Goal: Task Accomplishment & Management: Manage account settings

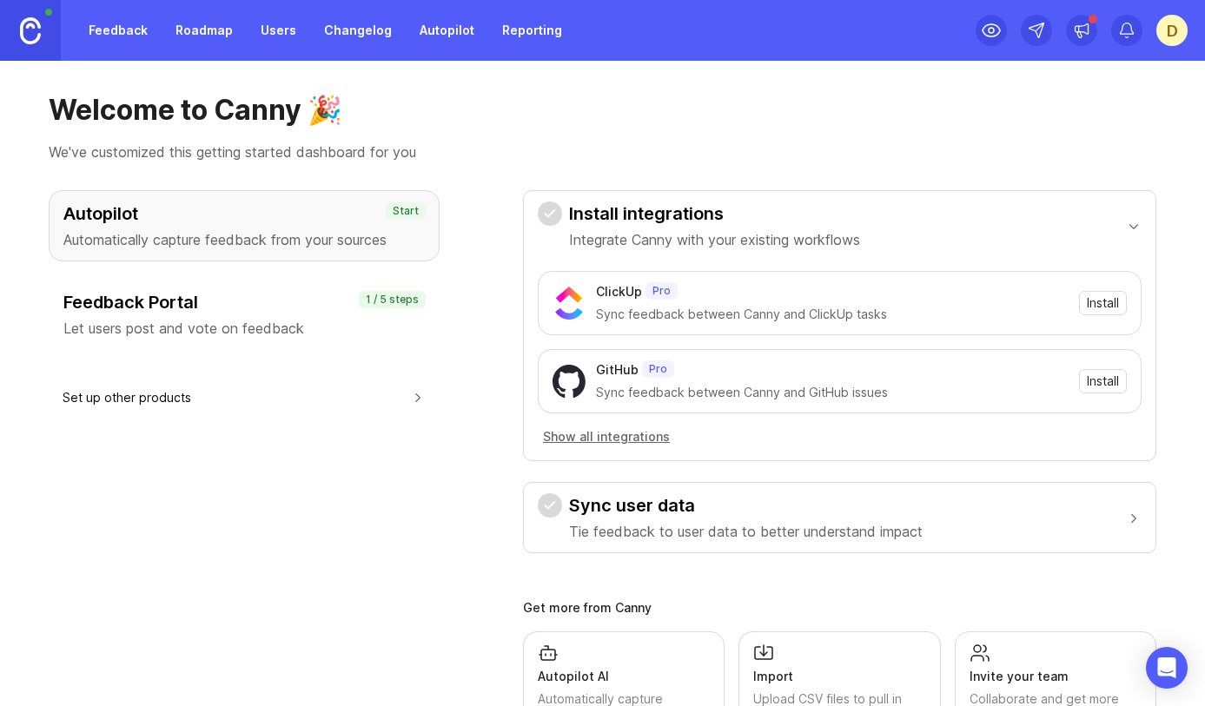
scroll to position [11, 0]
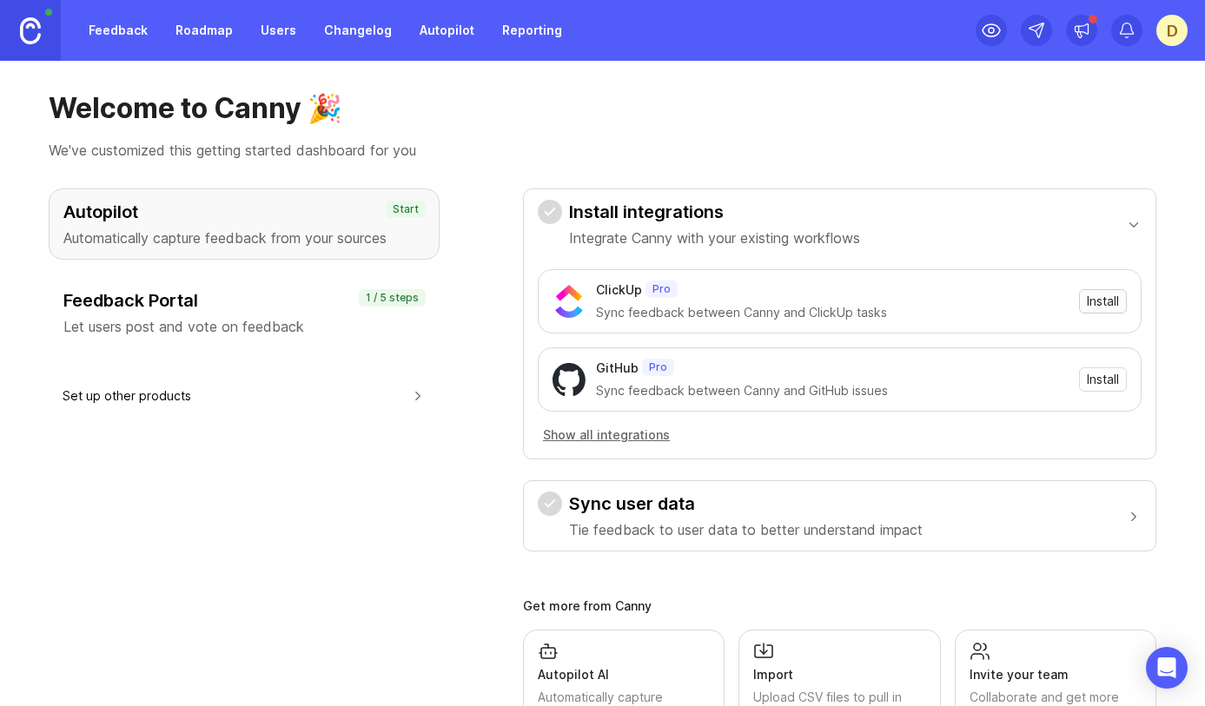
click at [1100, 300] on span "Install" at bounding box center [1102, 301] width 32 height 17
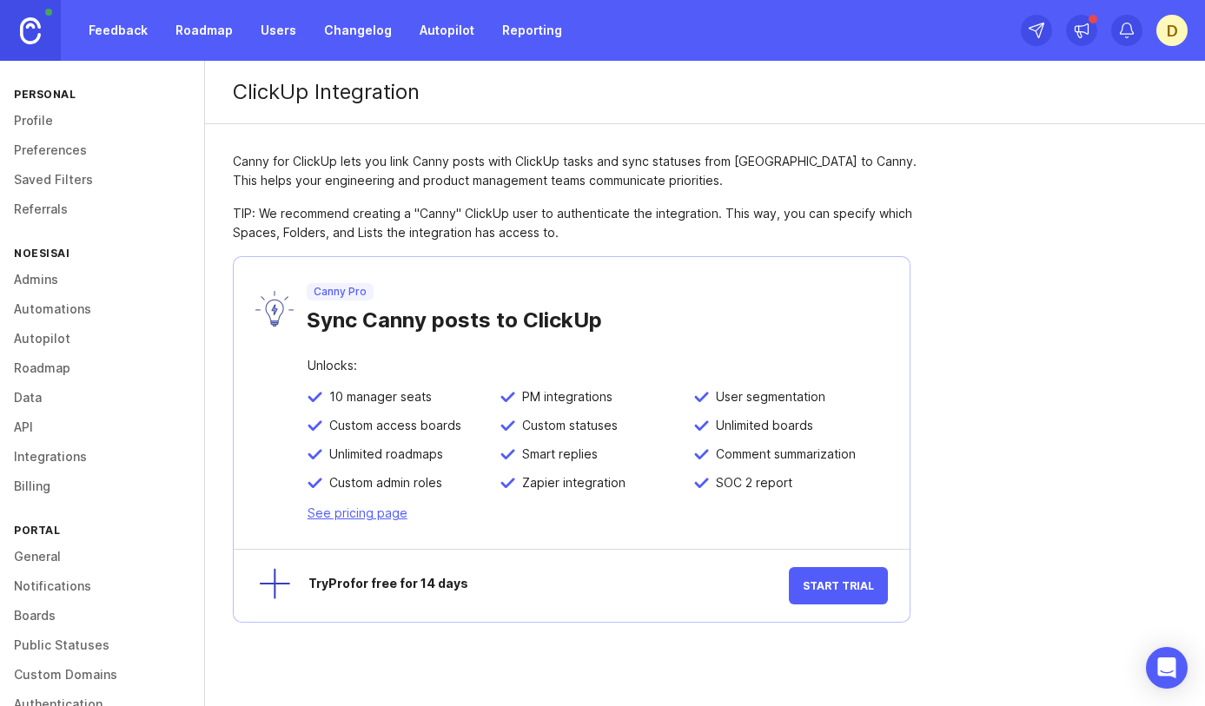
click at [842, 582] on span "Start Trial" at bounding box center [837, 585] width 71 height 13
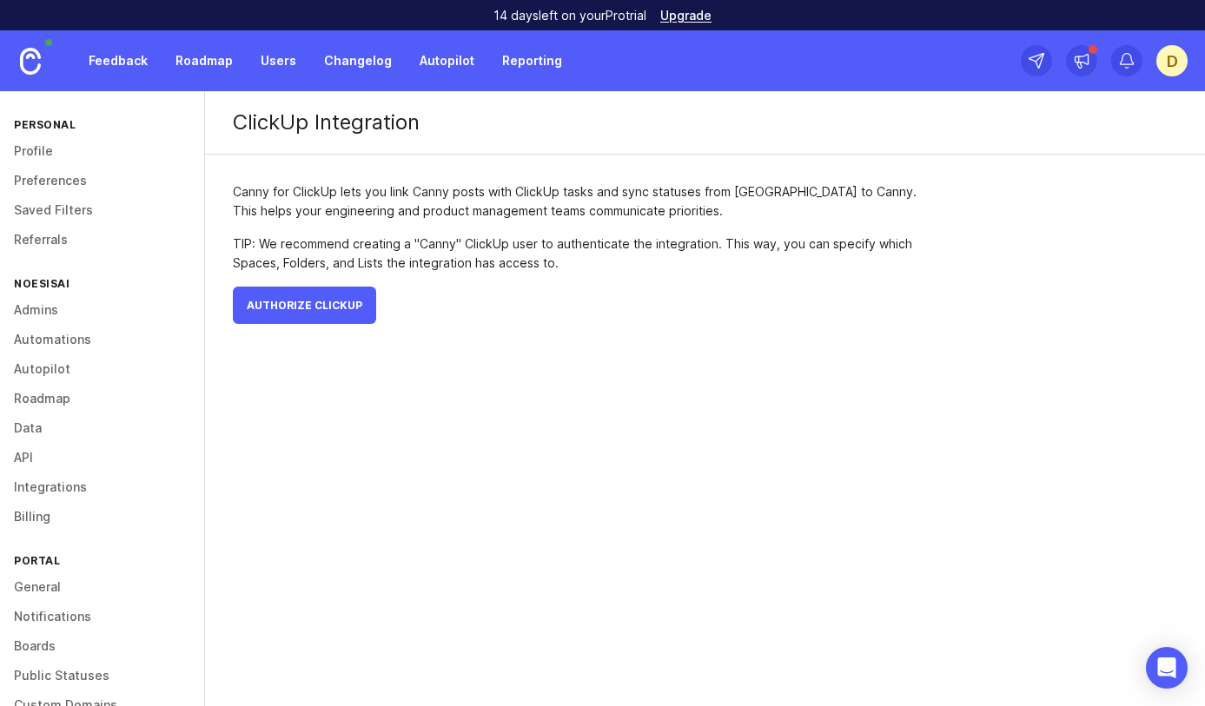
click at [33, 311] on link "Admins" at bounding box center [102, 310] width 204 height 30
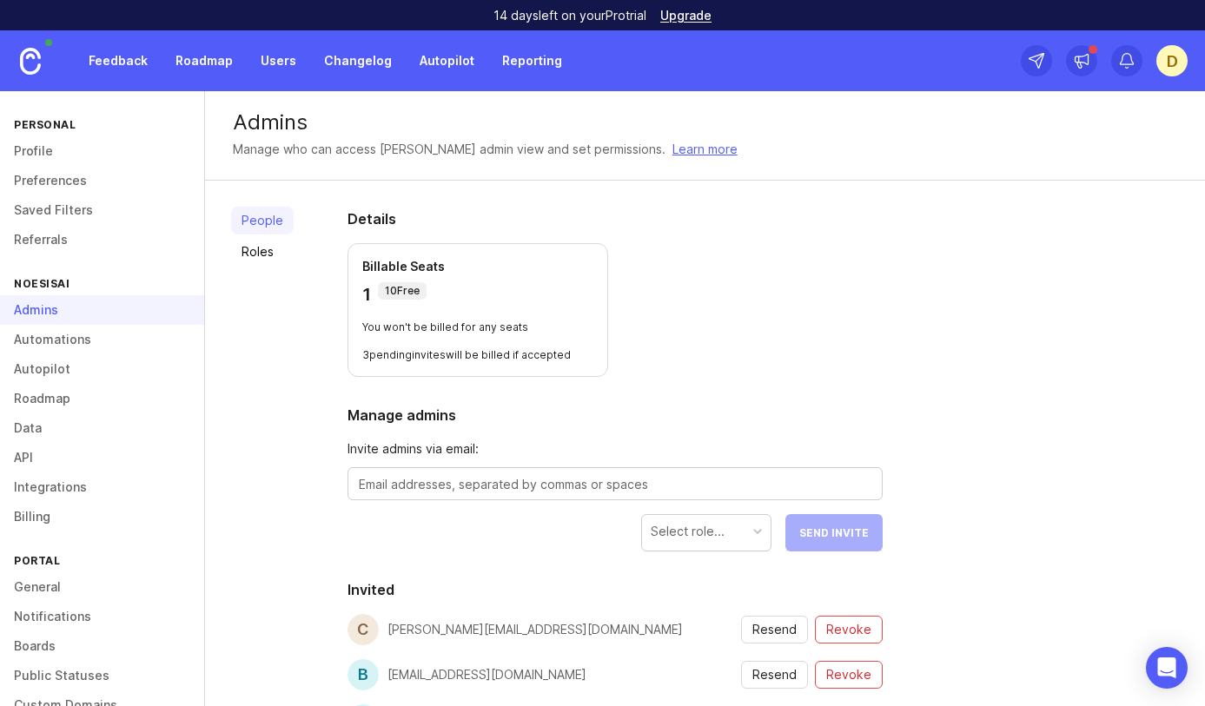
click at [50, 484] on link "Integrations" at bounding box center [102, 487] width 204 height 30
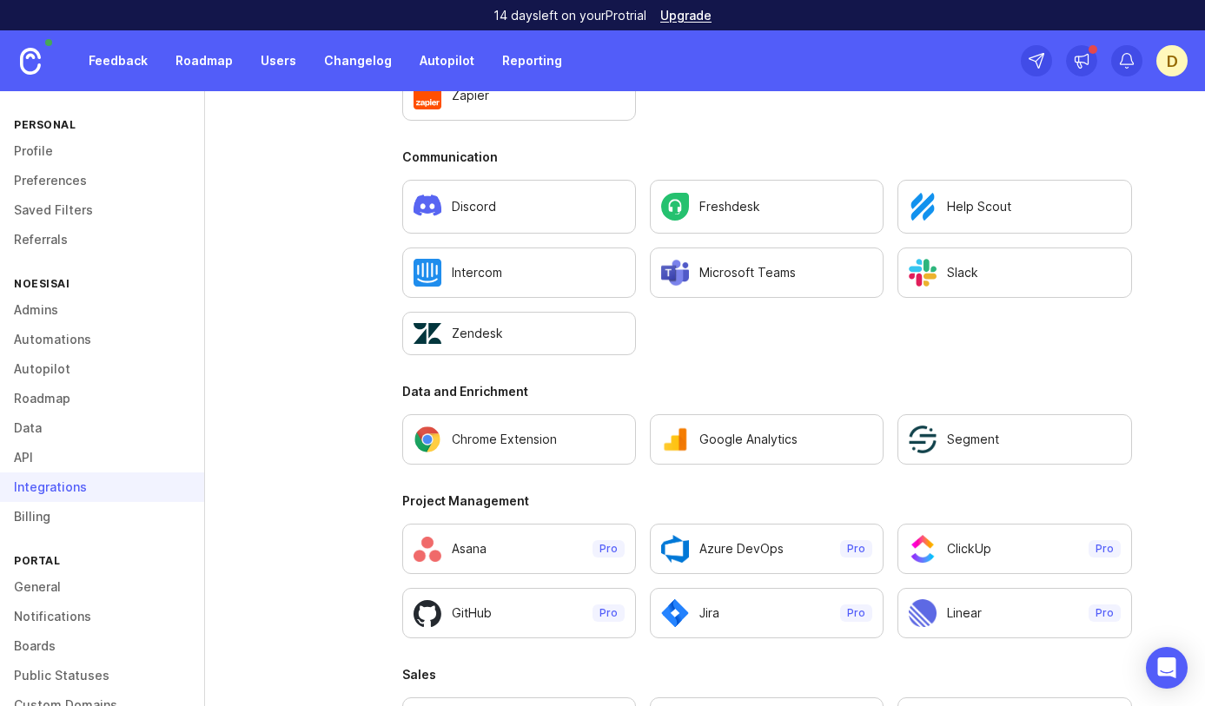
scroll to position [1047, 0]
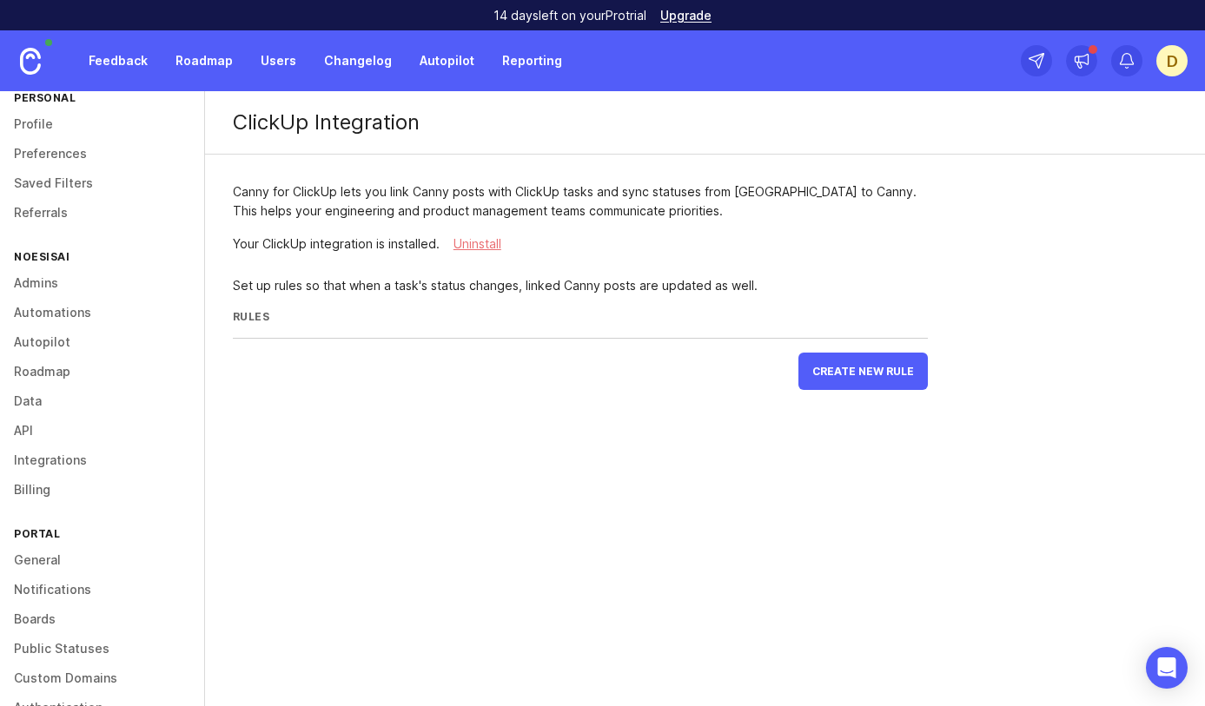
scroll to position [29, 0]
click at [25, 427] on link "API" at bounding box center [102, 429] width 204 height 30
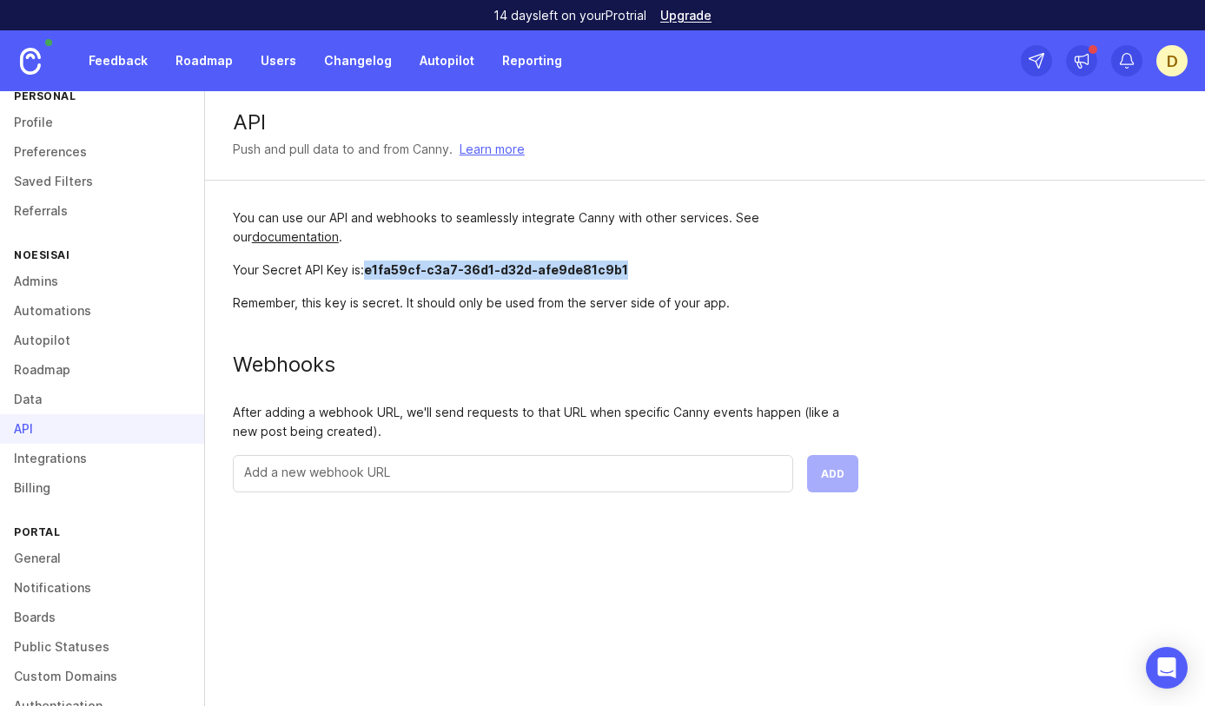
drag, startPoint x: 618, startPoint y: 270, endPoint x: 372, endPoint y: 268, distance: 246.7
click at [369, 268] on div "Your Secret API Key is: e1fa59cf-c3a7-36d1-d32d-afe9de81c9b1" at bounding box center [545, 270] width 625 height 19
copy span "1fa59cf-c3a7-36d1-d32d-afe9de81c9b1"
click at [68, 457] on link "Integrations" at bounding box center [102, 459] width 204 height 30
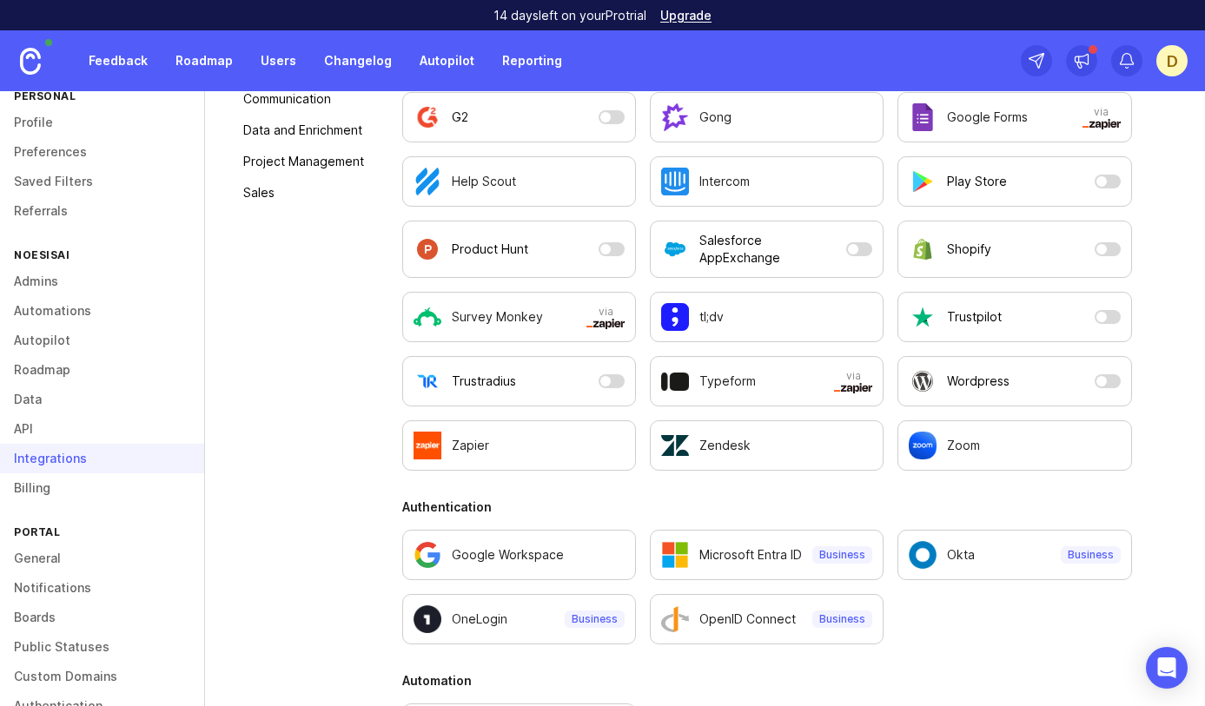
scroll to position [418, 0]
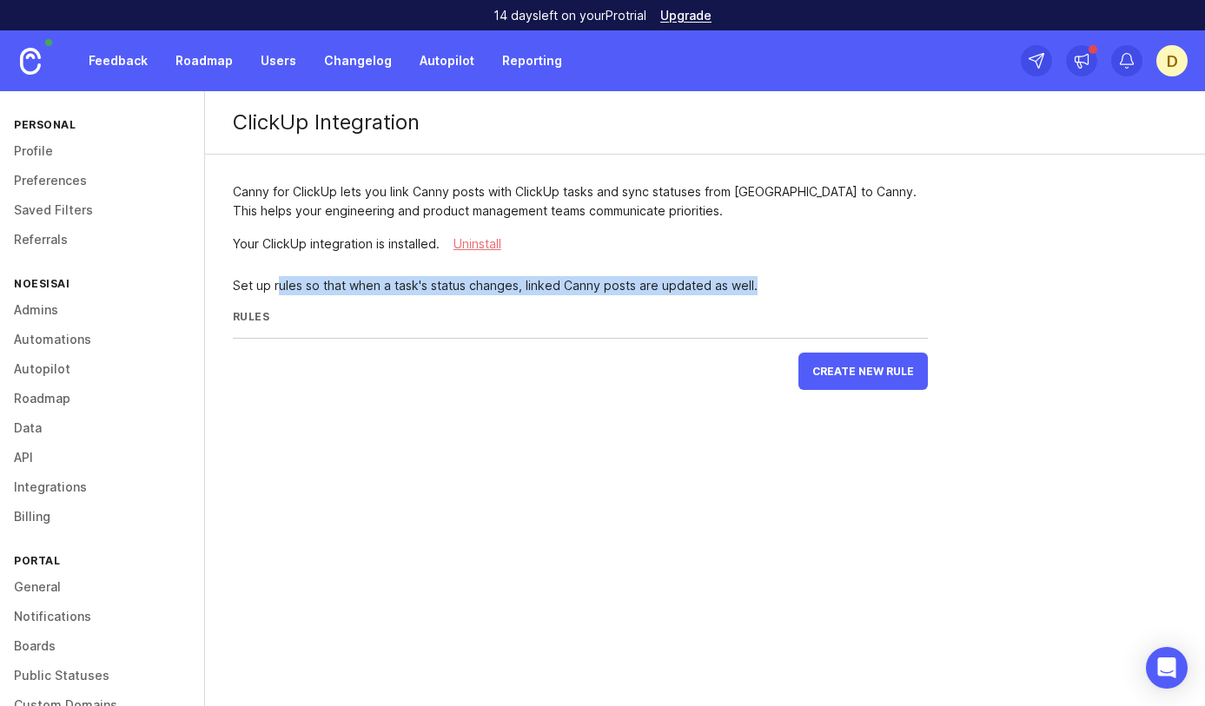
drag, startPoint x: 278, startPoint y: 286, endPoint x: 751, endPoint y: 294, distance: 473.4
click at [751, 294] on p "Set up rules so that when a task's status changes, linked Canny posts are updat…" at bounding box center [580, 285] width 695 height 19
